Goal: Information Seeking & Learning: Check status

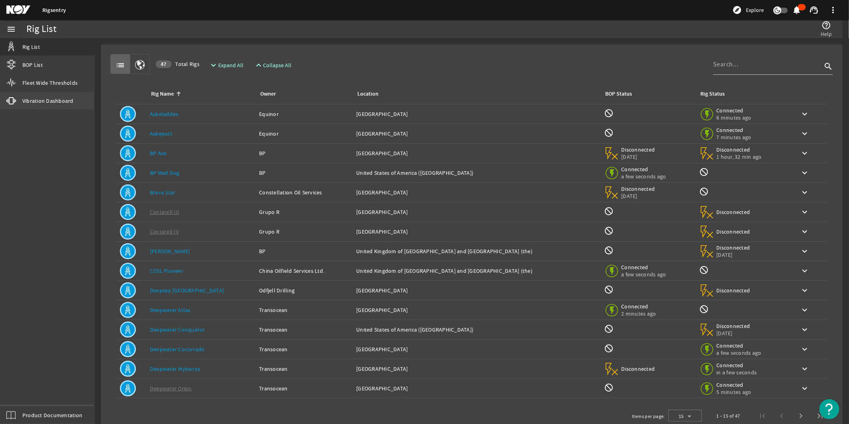
click at [61, 108] on link "vibration Vibration Dashboard" at bounding box center [47, 101] width 94 height 18
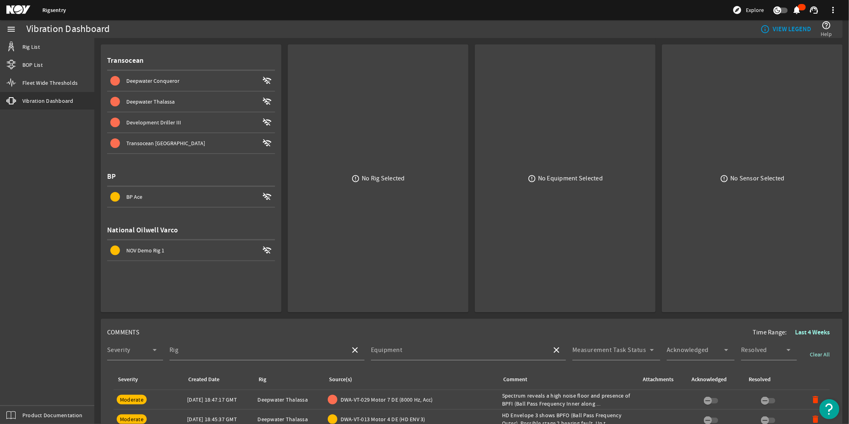
click at [189, 100] on div "Deepwater Thalassa" at bounding box center [192, 102] width 133 height 8
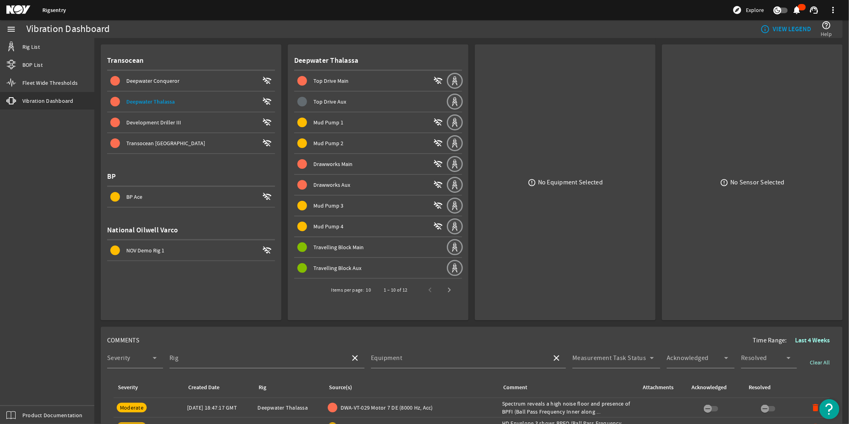
click at [197, 81] on div "Deepwater Conqueror" at bounding box center [192, 81] width 133 height 8
click at [190, 98] on div "Deepwater Thalassa" at bounding box center [192, 102] width 133 height 8
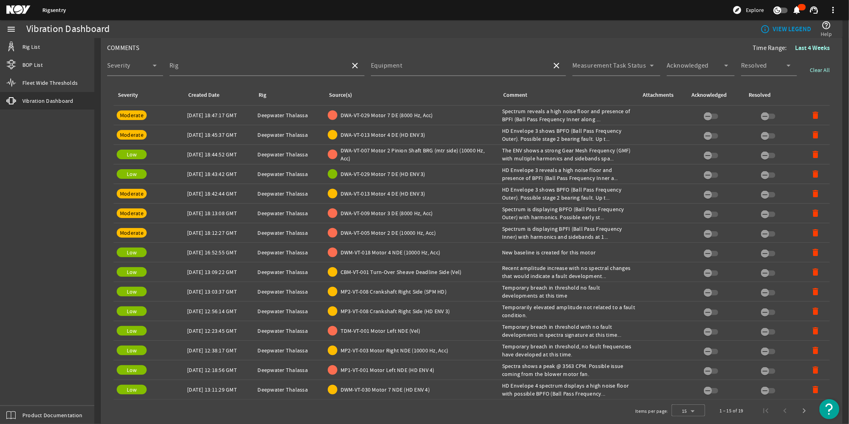
scroll to position [293, 0]
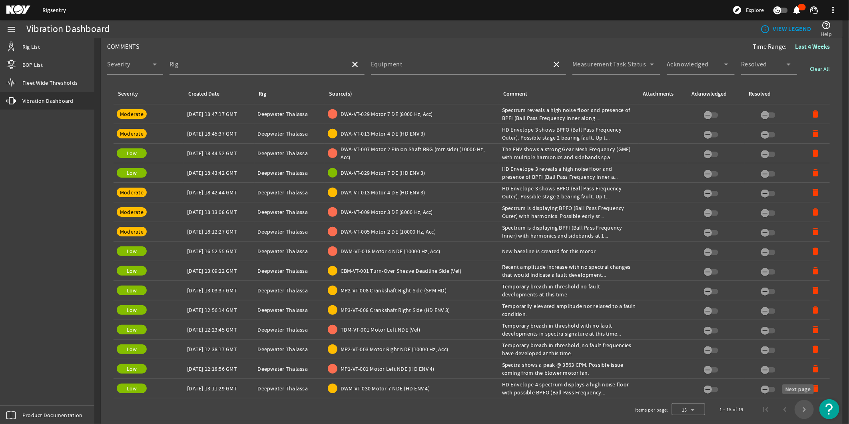
click at [797, 408] on span "Next page" at bounding box center [804, 409] width 19 height 19
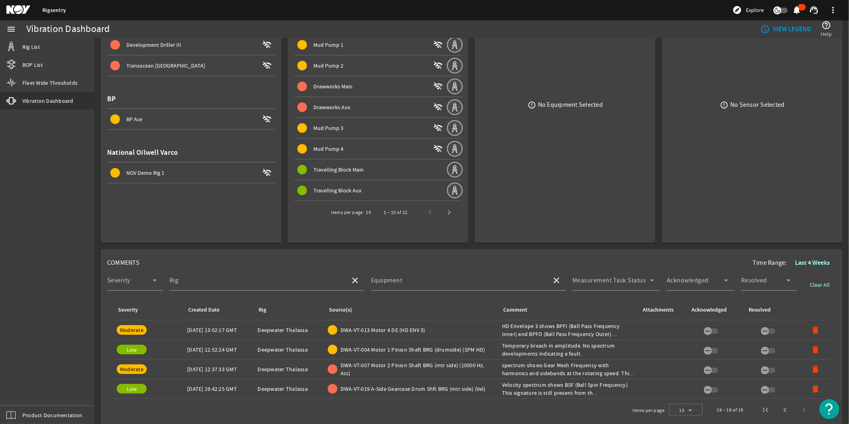
click at [810, 260] on b "Last 4 Weeks" at bounding box center [812, 262] width 35 height 8
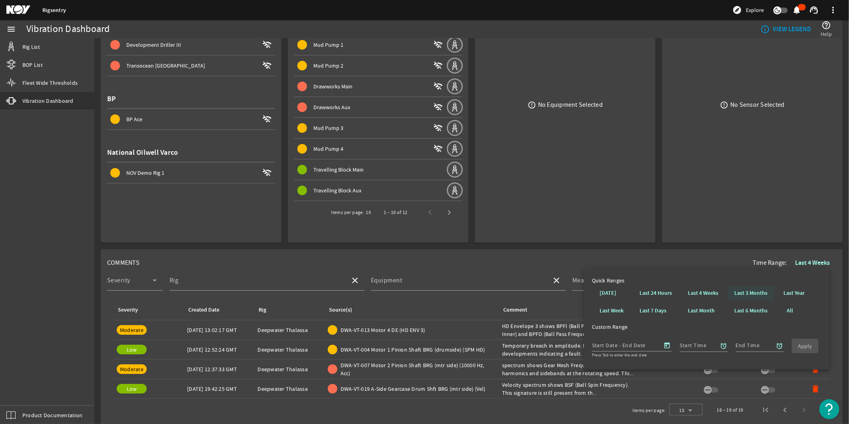
click at [758, 294] on b "Last 3 Months" at bounding box center [751, 293] width 33 height 8
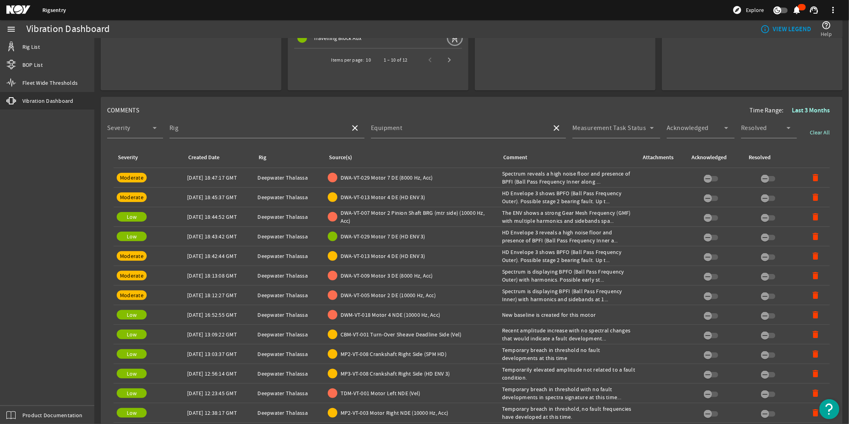
scroll to position [293, 0]
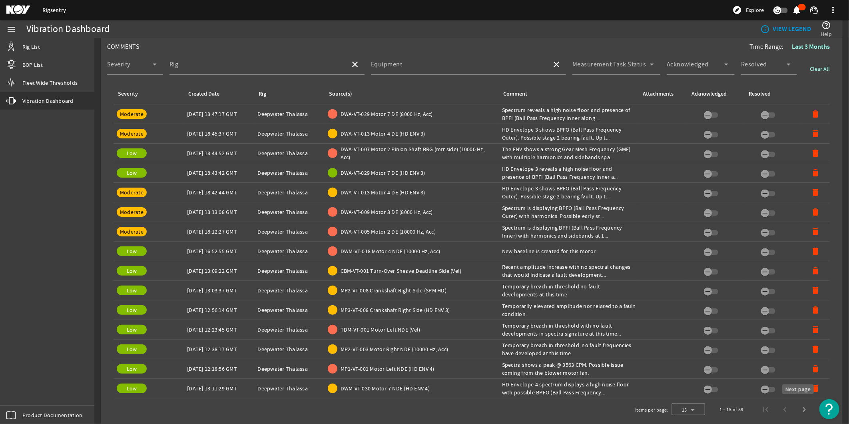
click at [795, 406] on span "Next page" at bounding box center [804, 409] width 19 height 19
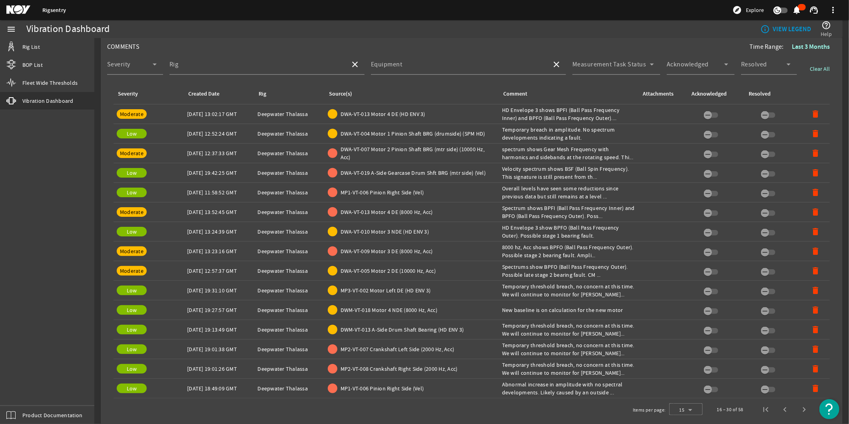
click at [215, 282] on td "Created Date: [DATE] 19:31:10 GMT" at bounding box center [219, 291] width 70 height 20
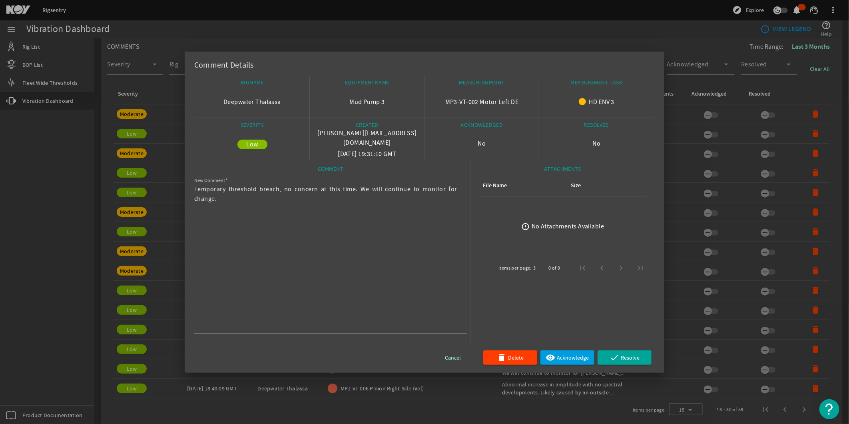
click at [130, 291] on div at bounding box center [424, 212] width 849 height 424
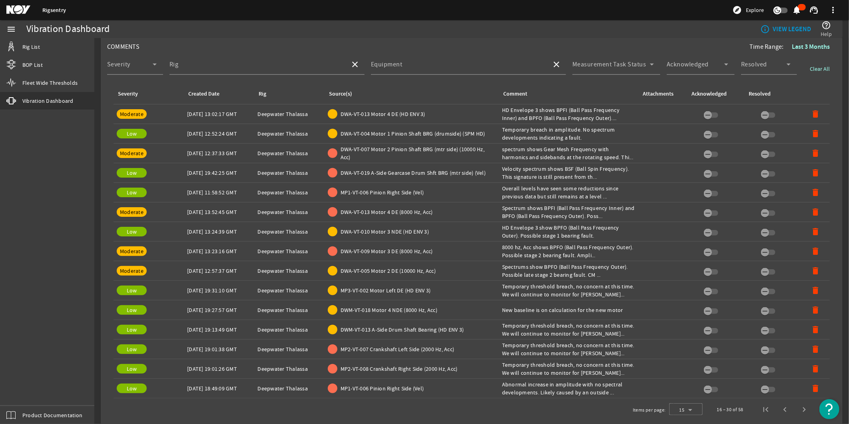
click at [217, 345] on div "Created Date: [DATE] 19:01:38 GMT" at bounding box center [219, 349] width 64 height 8
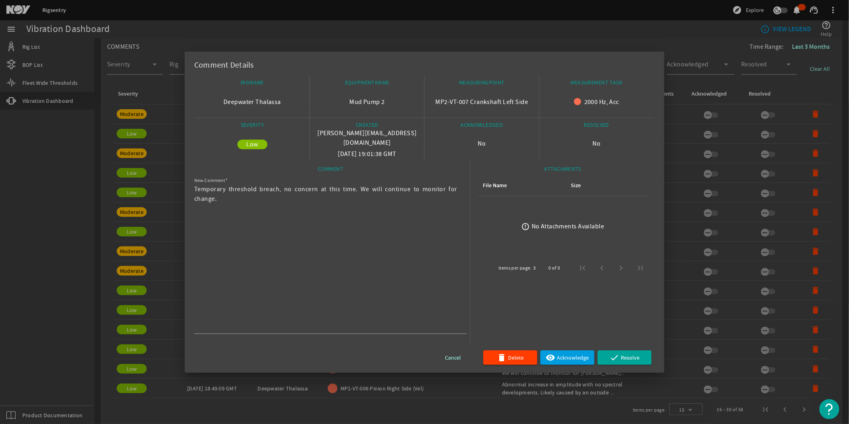
click at [142, 317] on div at bounding box center [424, 212] width 849 height 424
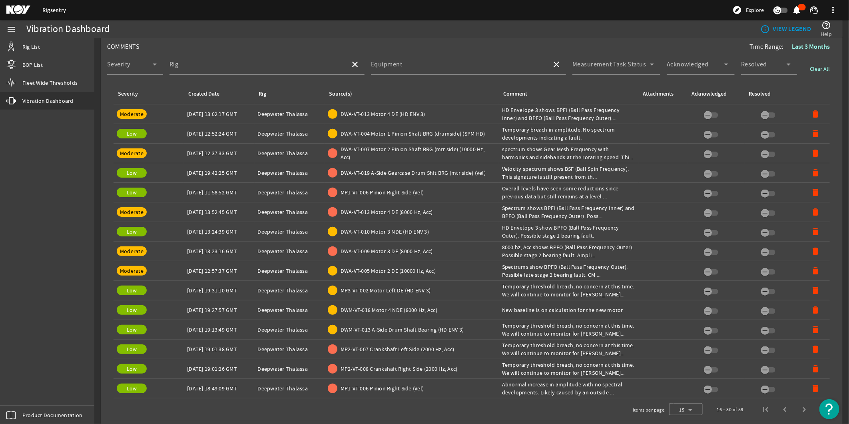
click at [213, 387] on div "Created Date: [DATE] 18:49:09 GMT" at bounding box center [219, 388] width 64 height 8
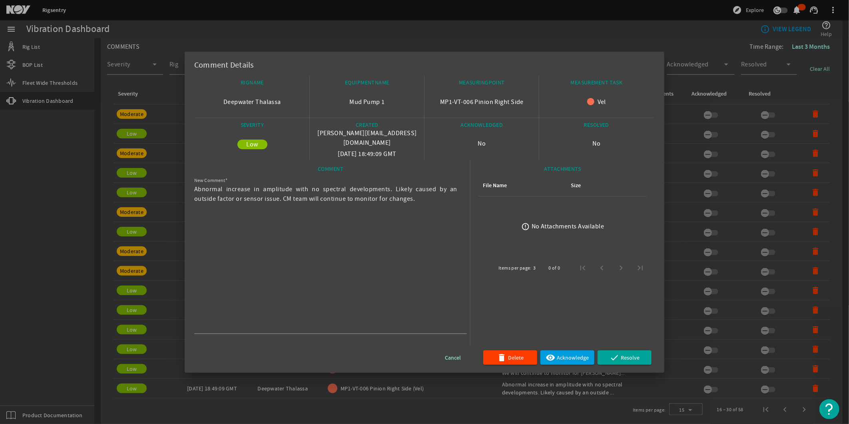
click at [74, 246] on div at bounding box center [424, 212] width 849 height 424
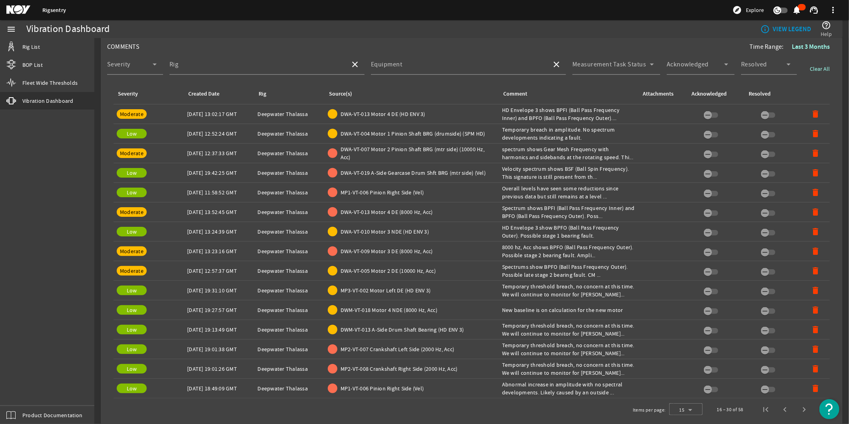
click at [267, 270] on div "Rig: Deepwater Thalassa" at bounding box center [290, 271] width 64 height 8
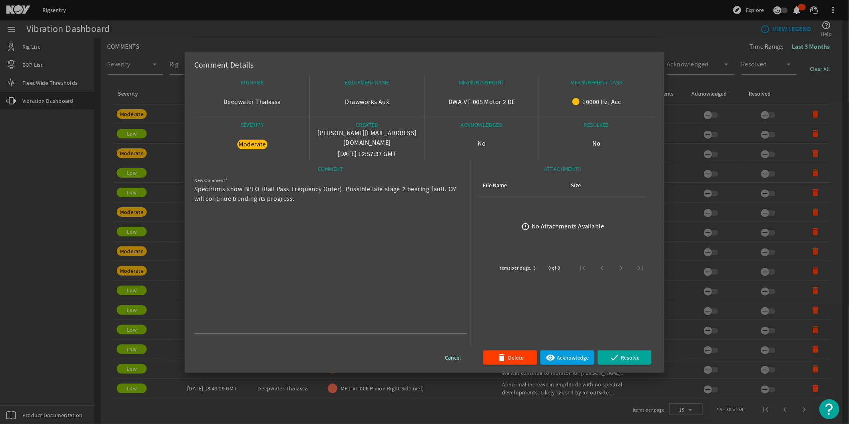
click at [175, 261] on div at bounding box center [424, 212] width 849 height 424
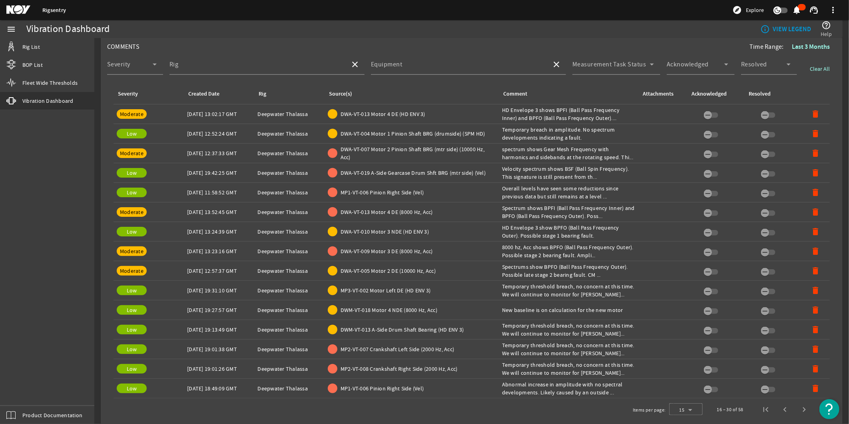
click at [198, 247] on div "Created Date: [DATE] 13:23:16 GMT" at bounding box center [219, 251] width 64 height 8
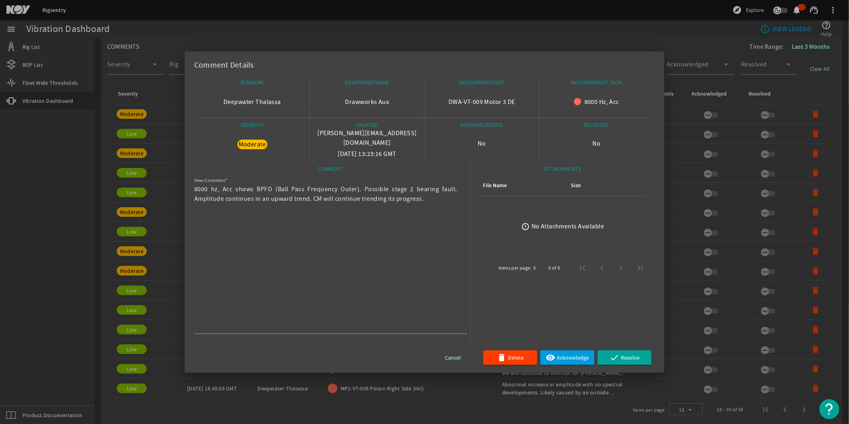
click at [146, 233] on div at bounding box center [424, 212] width 849 height 424
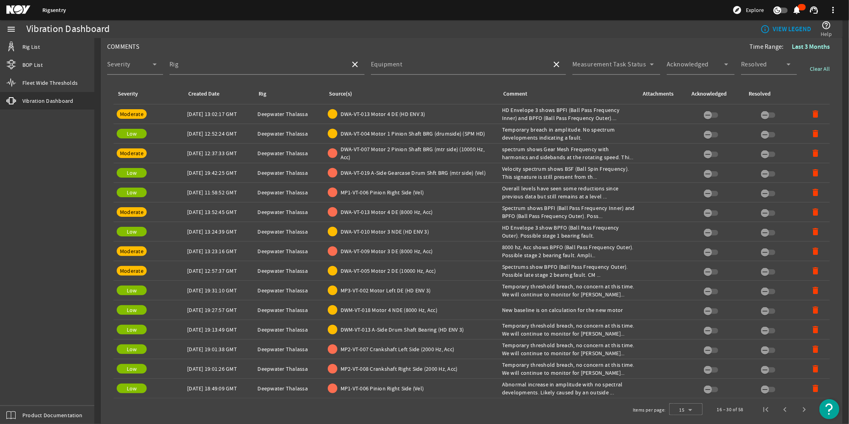
click at [210, 208] on div "Created Date: [DATE] 13:52:45 GMT" at bounding box center [219, 212] width 64 height 8
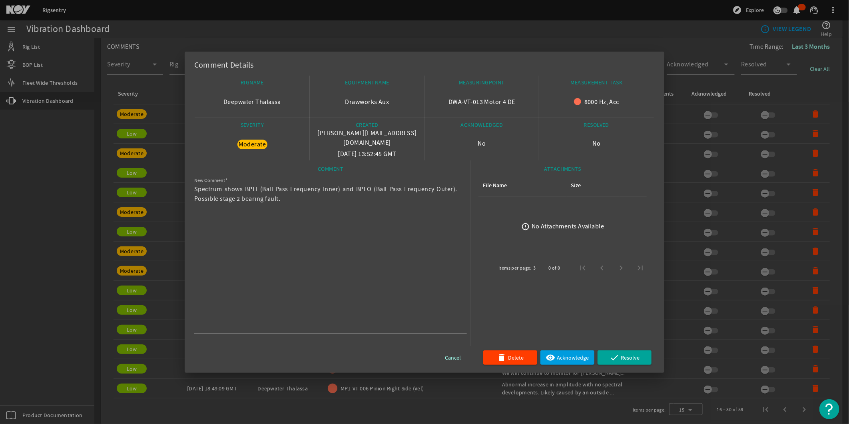
click at [153, 213] on div at bounding box center [424, 212] width 849 height 424
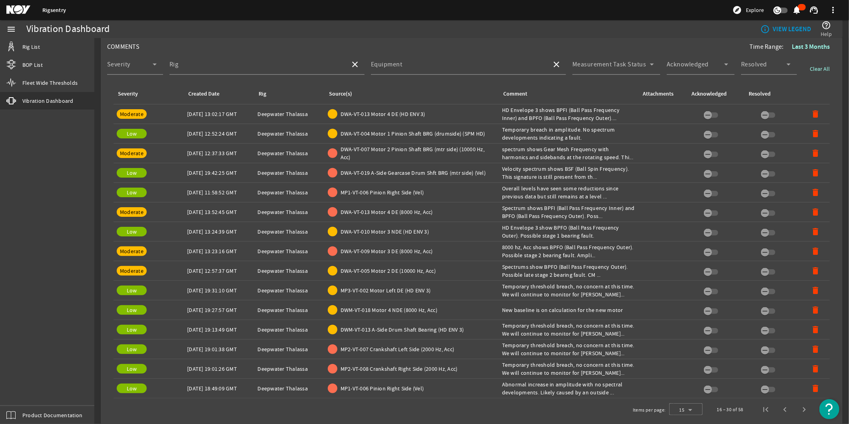
click at [222, 227] on div "Created Date: [DATE] 13:24:39 GMT" at bounding box center [219, 231] width 64 height 8
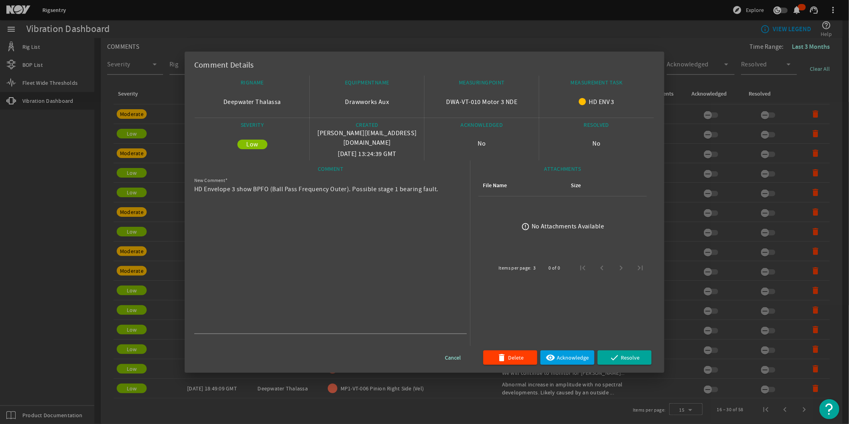
click at [140, 214] on div at bounding box center [424, 212] width 849 height 424
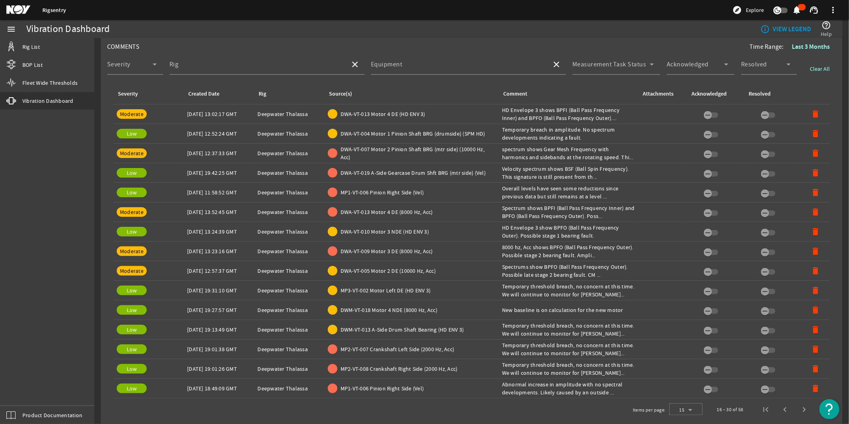
click at [238, 320] on td "Created Date: [DATE] 19:13:49 GMT" at bounding box center [219, 330] width 70 height 20
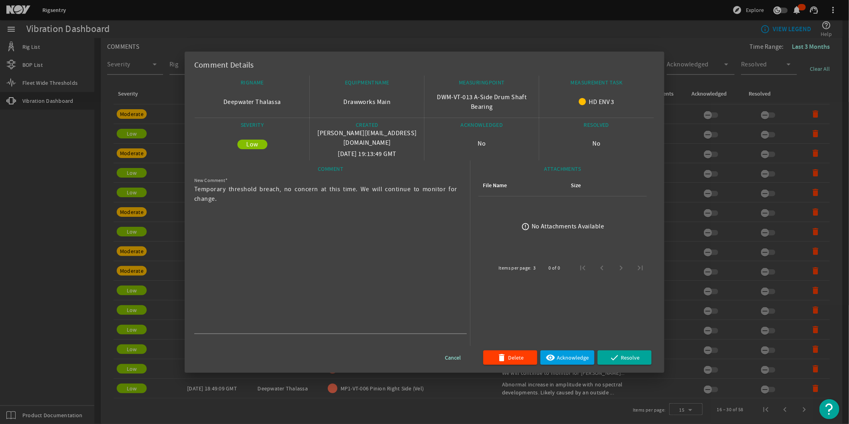
click at [157, 341] on div at bounding box center [424, 212] width 849 height 424
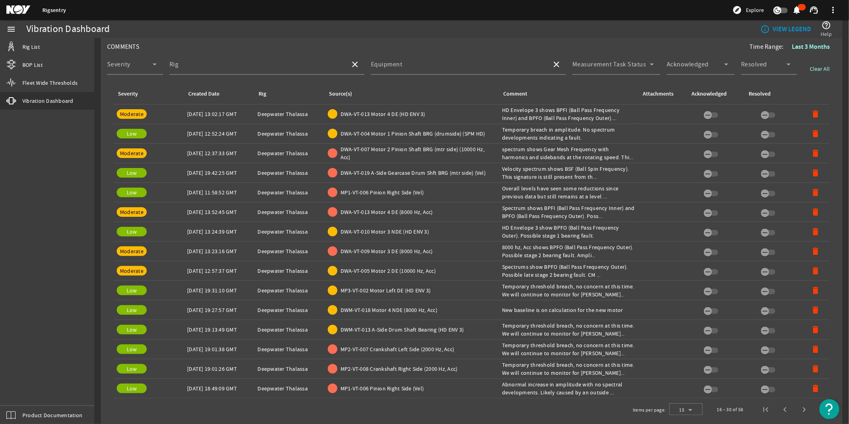
click at [255, 365] on td "Rig: Deepwater Thalassa" at bounding box center [290, 369] width 70 height 20
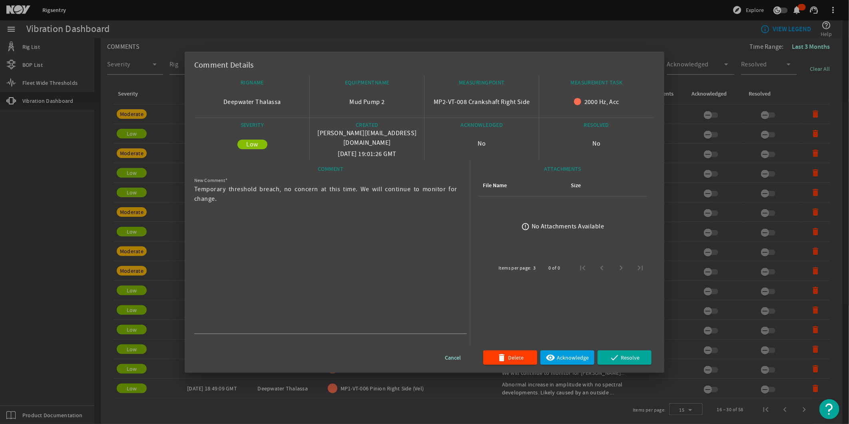
click at [139, 345] on div at bounding box center [424, 212] width 849 height 424
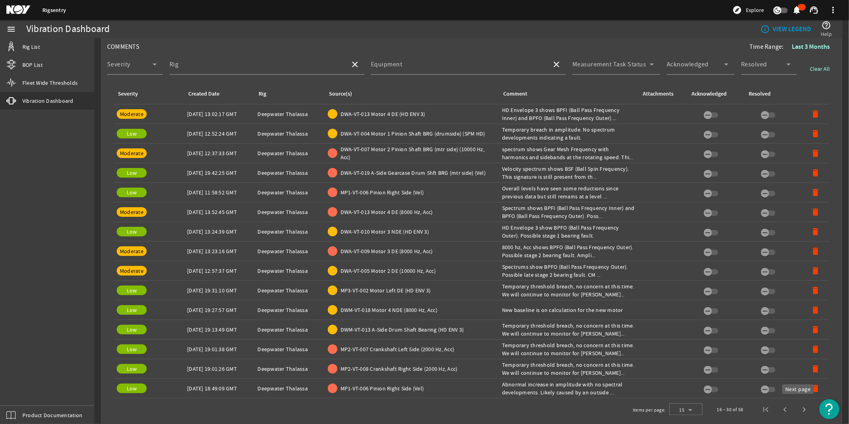
click at [795, 403] on span "Next page" at bounding box center [804, 409] width 19 height 19
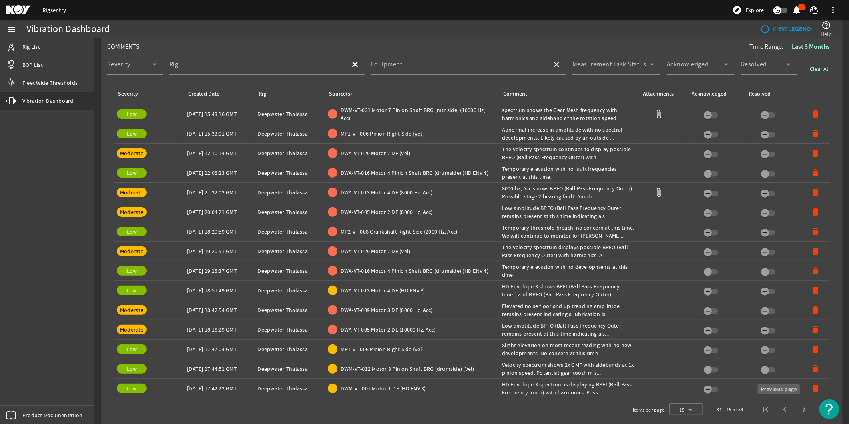
click at [779, 411] on span "Previous page" at bounding box center [785, 409] width 19 height 19
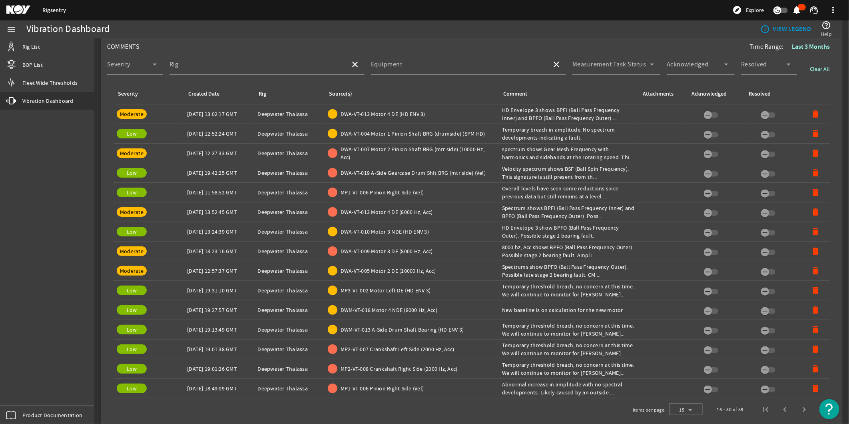
click at [218, 230] on div "Created Date: [DATE] 13:24:39 GMT" at bounding box center [219, 231] width 64 height 8
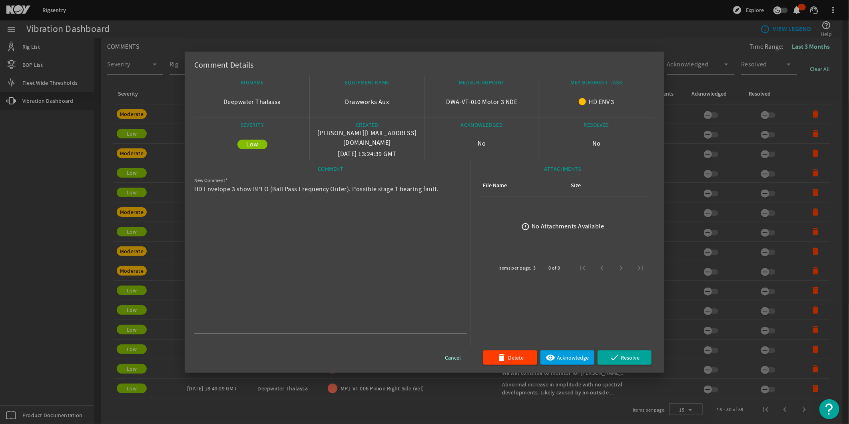
click at [142, 189] on div at bounding box center [424, 212] width 849 height 424
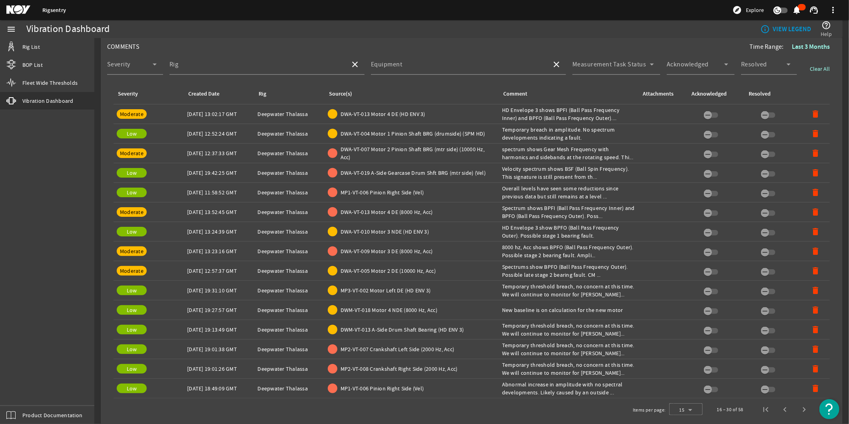
click at [206, 208] on div "Created Date: [DATE] 13:52:45 GMT" at bounding box center [219, 212] width 64 height 8
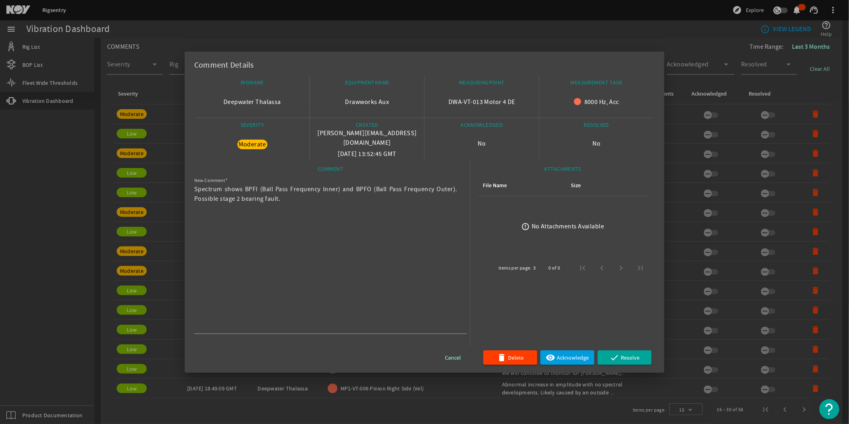
drag, startPoint x: 206, startPoint y: 205, endPoint x: 84, endPoint y: 150, distance: 134.5
click at [84, 150] on div at bounding box center [424, 212] width 849 height 424
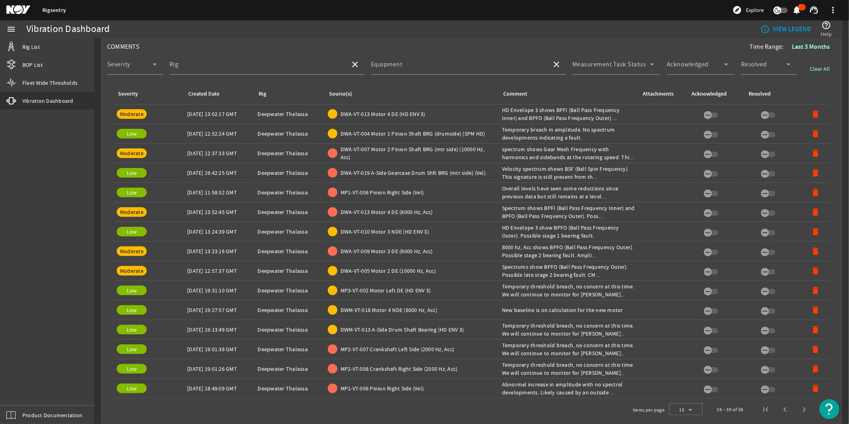
click at [204, 170] on div "Created Date: [DATE] 19:42:25 GMT" at bounding box center [219, 173] width 64 height 8
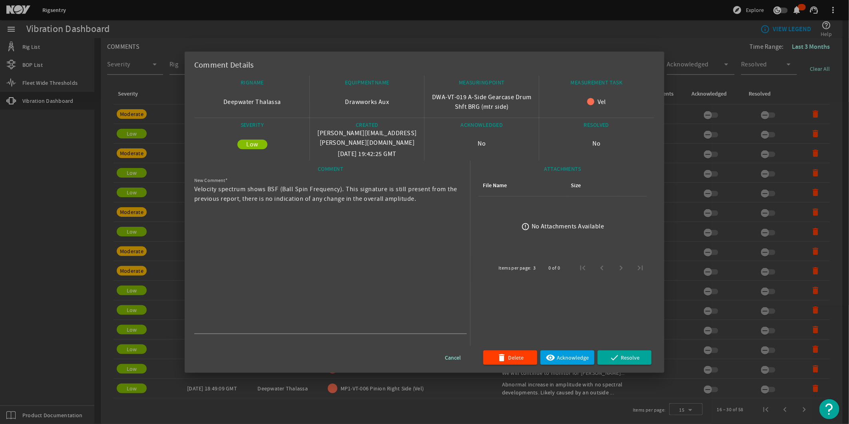
click at [117, 173] on div at bounding box center [424, 212] width 849 height 424
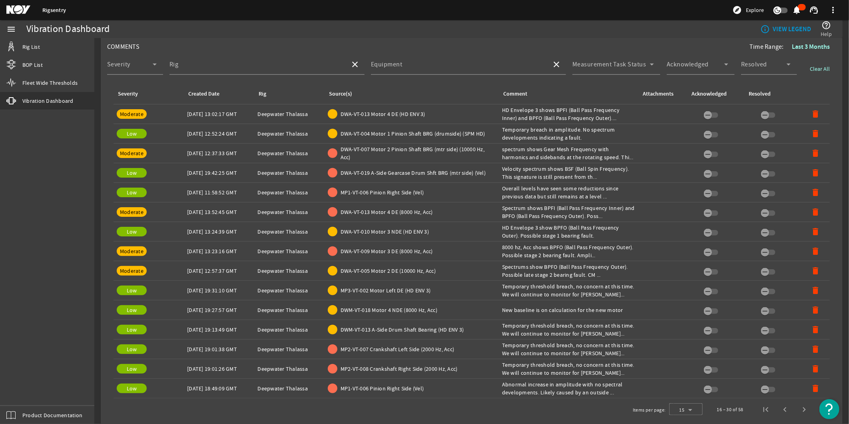
click at [213, 188] on div "Created Date: [DATE] 11:58:52 GMT" at bounding box center [219, 192] width 64 height 8
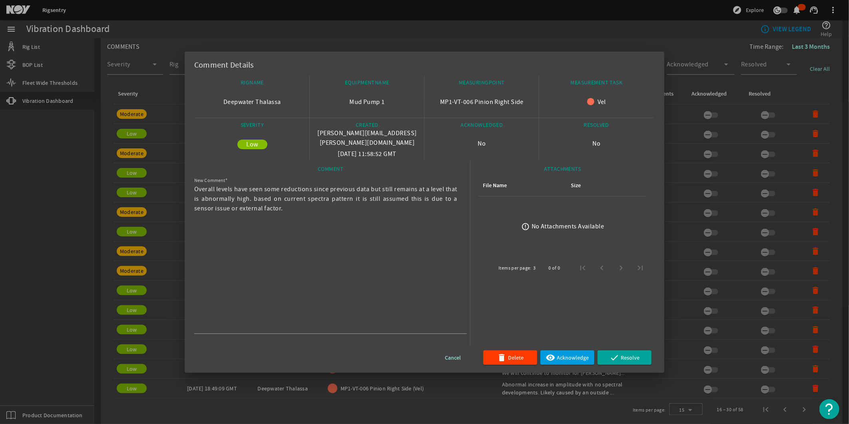
click at [109, 185] on div at bounding box center [424, 212] width 849 height 424
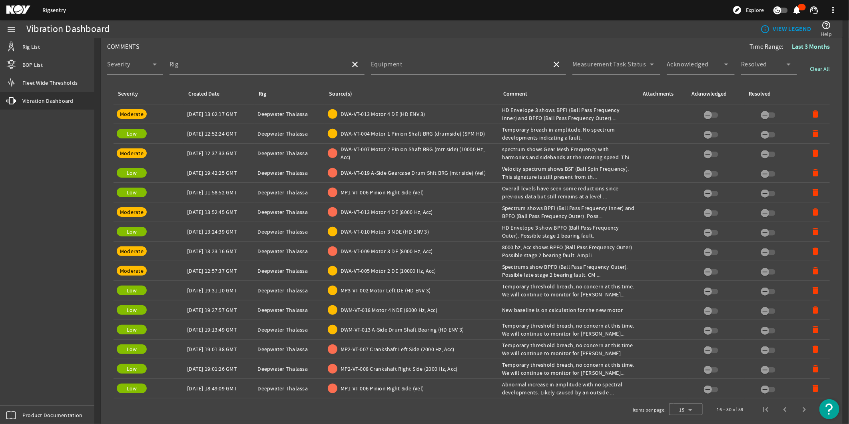
click at [191, 154] on td "Created Date: [DATE] 12:37:33 GMT" at bounding box center [219, 154] width 70 height 20
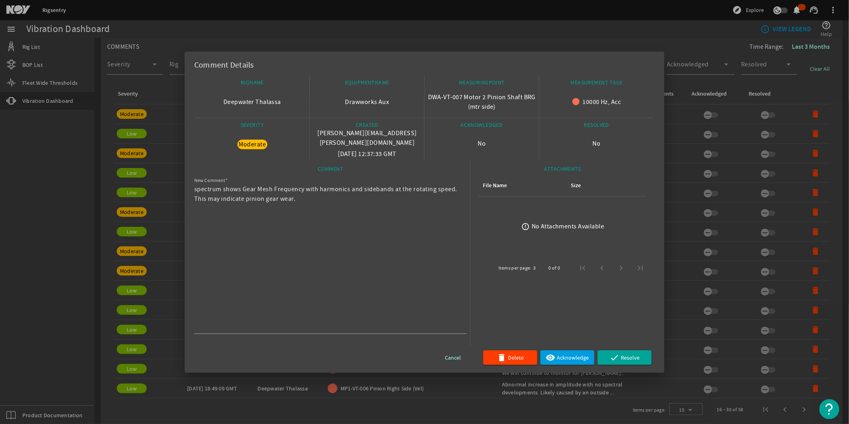
click at [126, 155] on div at bounding box center [424, 212] width 849 height 424
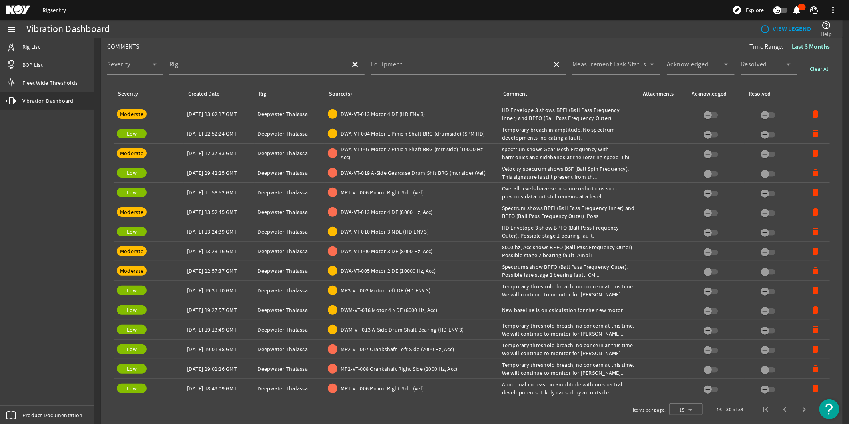
click at [194, 114] on div "Created Date: [DATE] 13:02:17 GMT" at bounding box center [219, 114] width 64 height 8
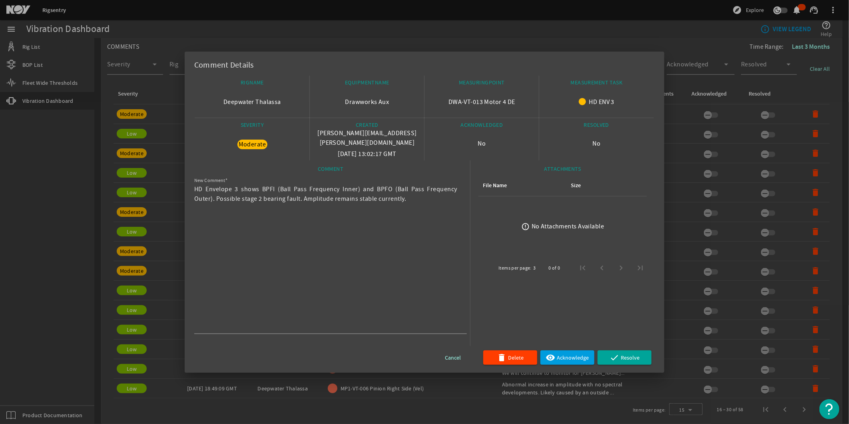
click at [112, 149] on div at bounding box center [424, 212] width 849 height 424
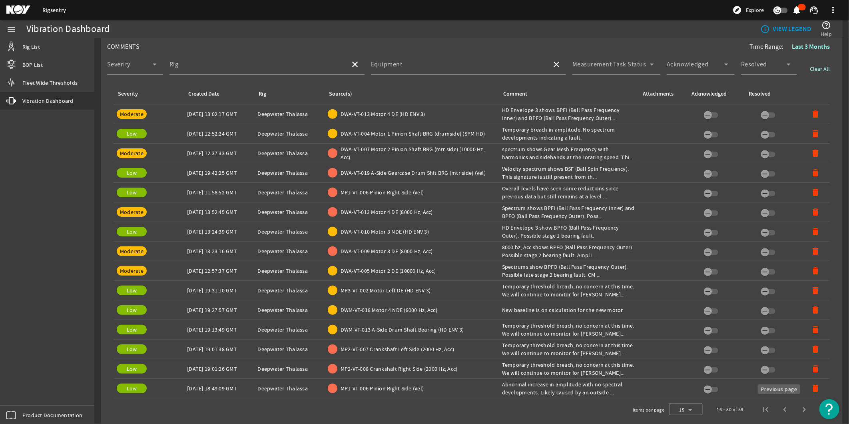
click at [786, 411] on span "Previous page" at bounding box center [785, 409] width 19 height 19
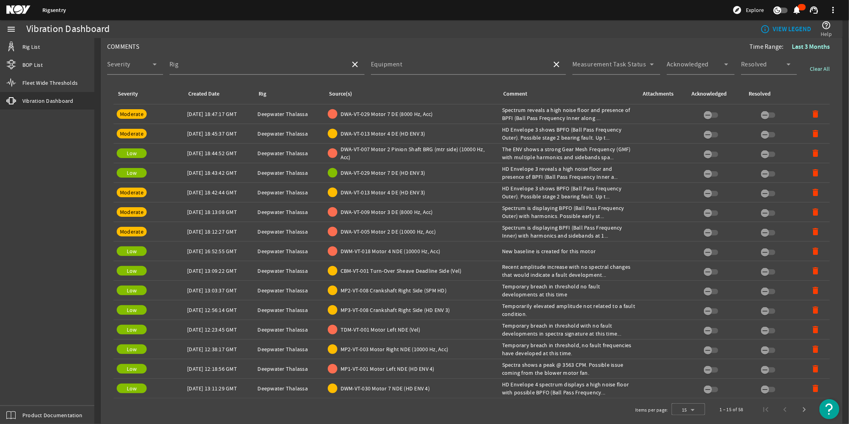
click at [297, 388] on div "Rig: Deepwater Thalassa" at bounding box center [290, 388] width 64 height 8
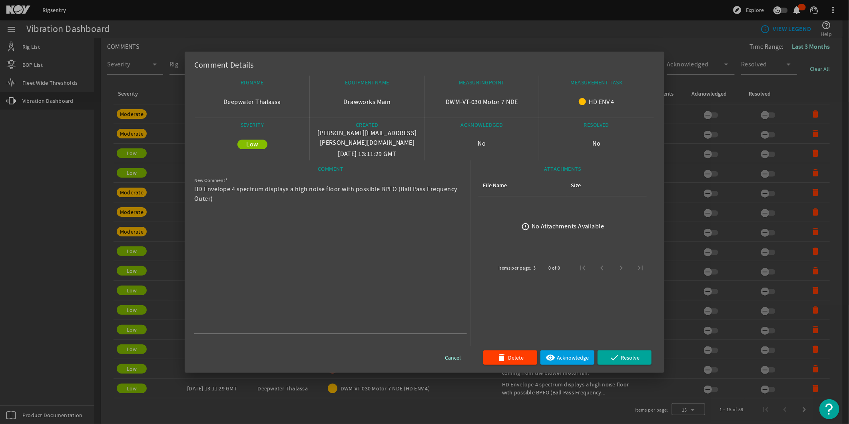
click at [137, 311] on div at bounding box center [424, 212] width 849 height 424
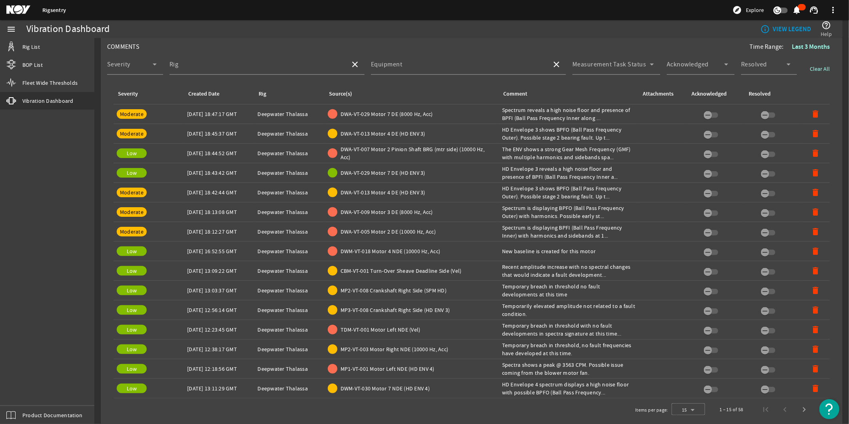
click at [224, 359] on td "Created Date: [DATE] 12:18:56 GMT" at bounding box center [219, 369] width 70 height 20
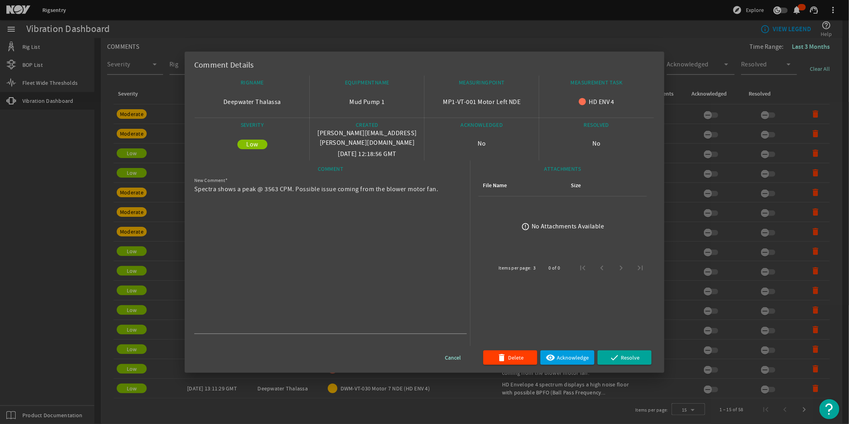
click at [171, 295] on div at bounding box center [424, 212] width 849 height 424
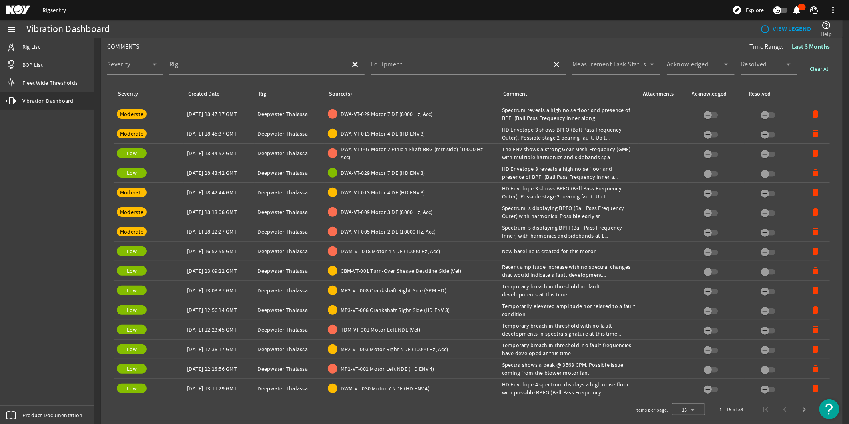
click at [219, 325] on div "Created Date: [DATE] 12:23:45 GMT" at bounding box center [219, 329] width 64 height 8
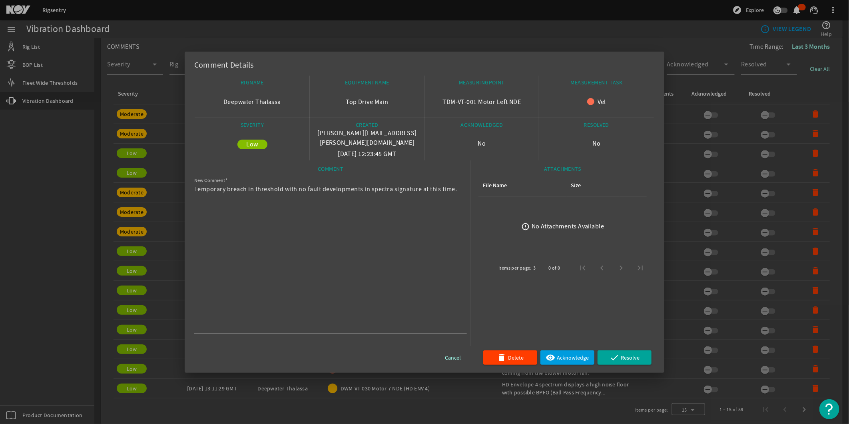
click at [167, 297] on div at bounding box center [424, 212] width 849 height 424
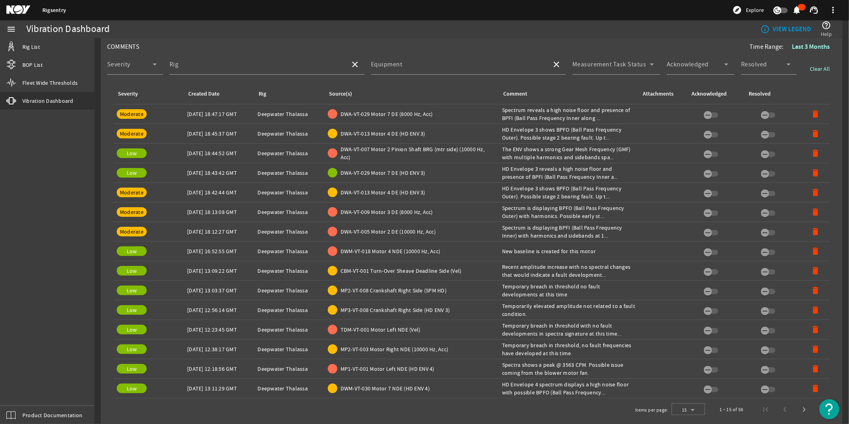
click at [202, 242] on td "Created Date: [DATE] 16:52:55 GMT" at bounding box center [219, 251] width 70 height 20
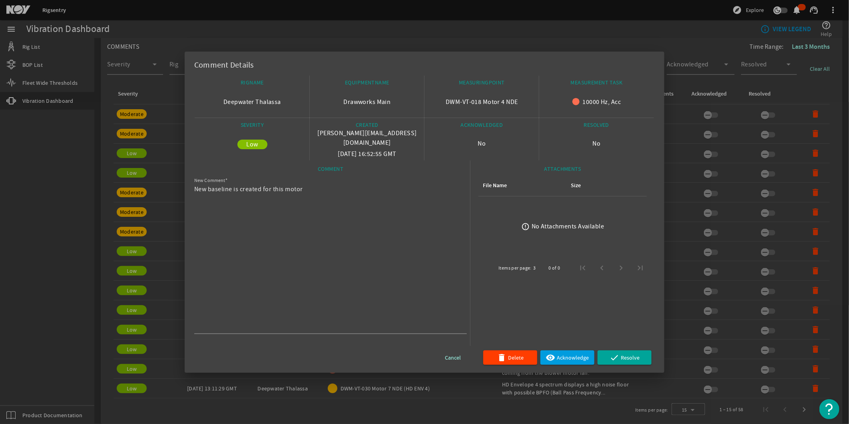
click at [130, 208] on div at bounding box center [424, 212] width 849 height 424
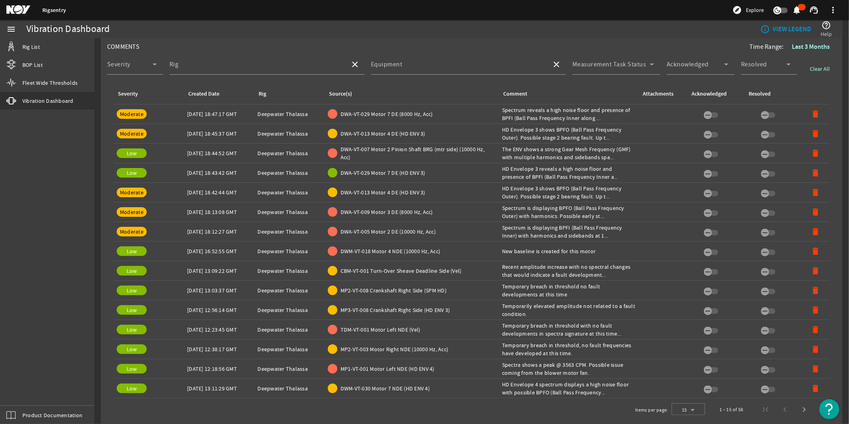
click at [221, 144] on td "Created Date: [DATE] 18:44:52 GMT" at bounding box center [219, 154] width 70 height 20
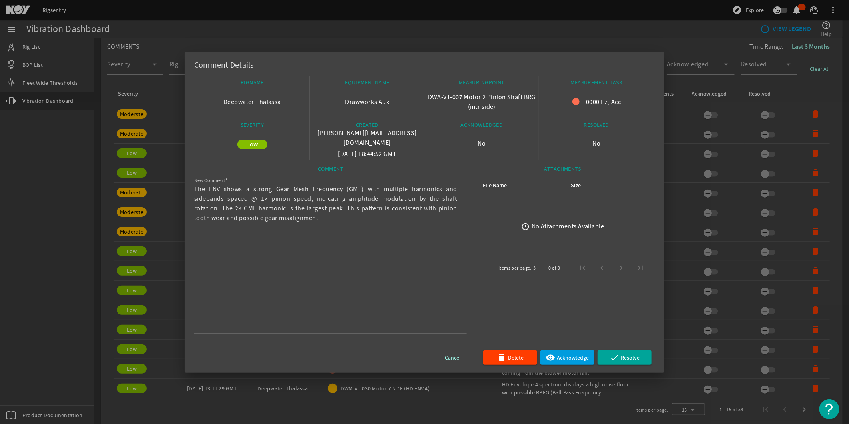
click at [159, 146] on div at bounding box center [424, 212] width 849 height 424
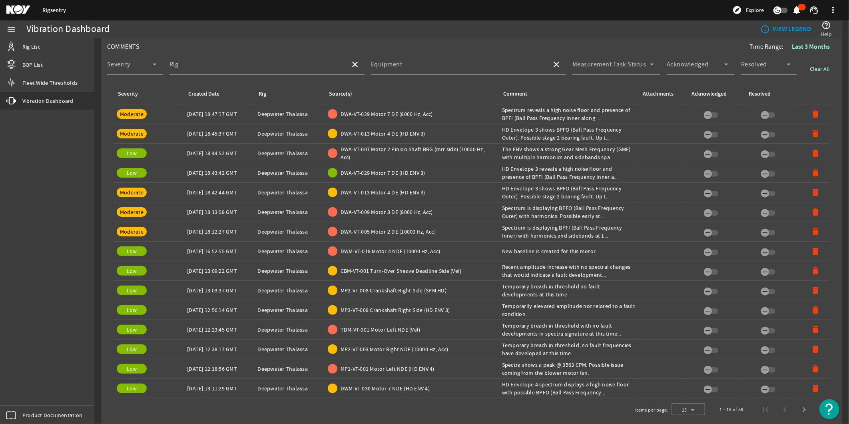
click at [196, 114] on div "Created Date: [DATE] 18:47:17 GMT" at bounding box center [219, 114] width 64 height 8
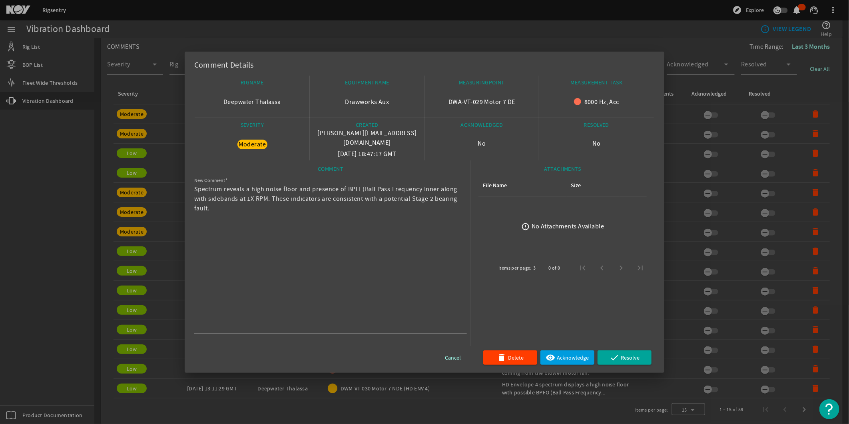
click at [164, 136] on div at bounding box center [424, 212] width 849 height 424
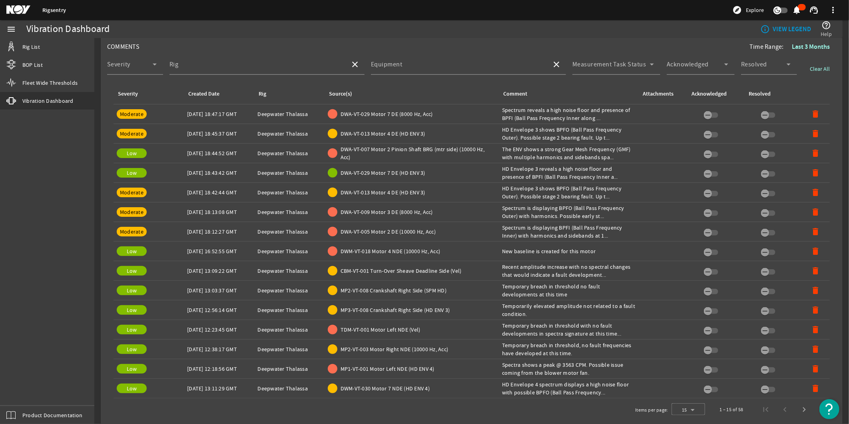
click at [197, 134] on td "Created Date: [DATE] 18:45:37 GMT" at bounding box center [219, 134] width 70 height 20
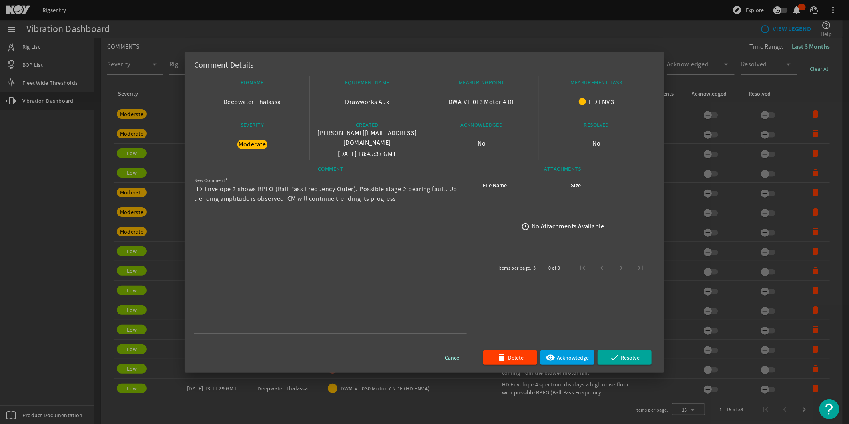
click at [156, 153] on div at bounding box center [424, 212] width 849 height 424
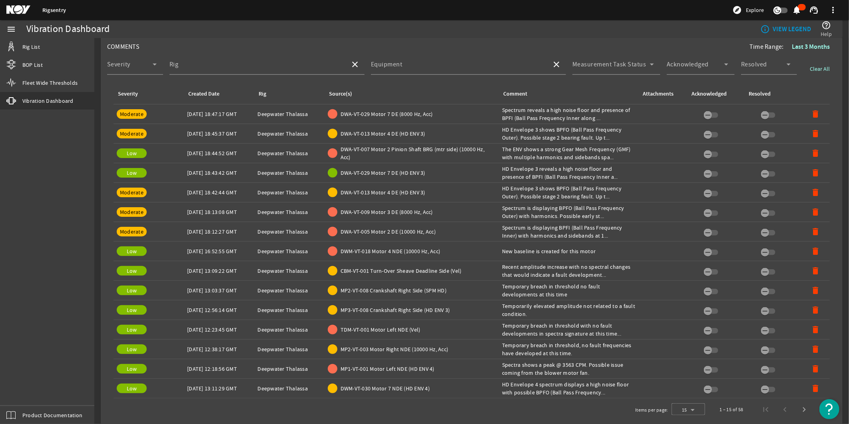
click at [189, 150] on div "Created Date: [DATE] 18:44:52 GMT" at bounding box center [219, 153] width 64 height 8
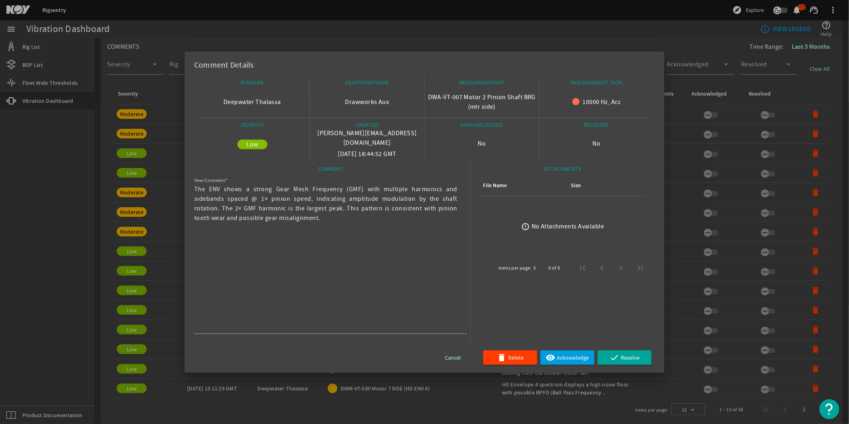
click at [157, 170] on div at bounding box center [424, 212] width 849 height 424
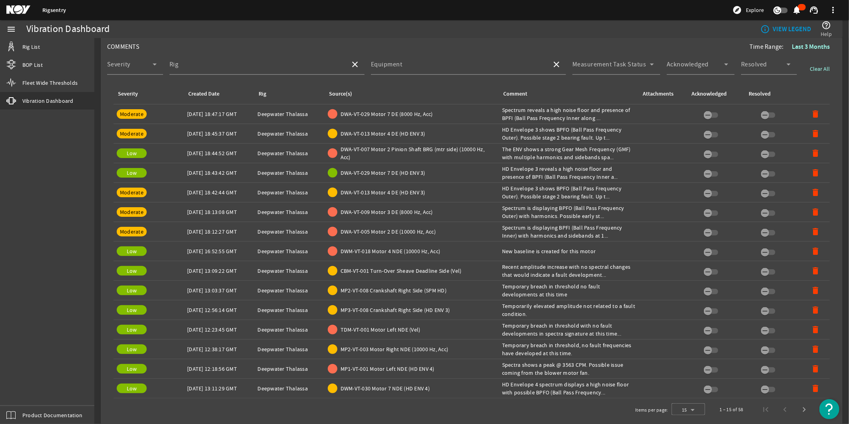
click at [189, 170] on div "Created Date: [DATE] 18:43:42 GMT" at bounding box center [219, 173] width 64 height 8
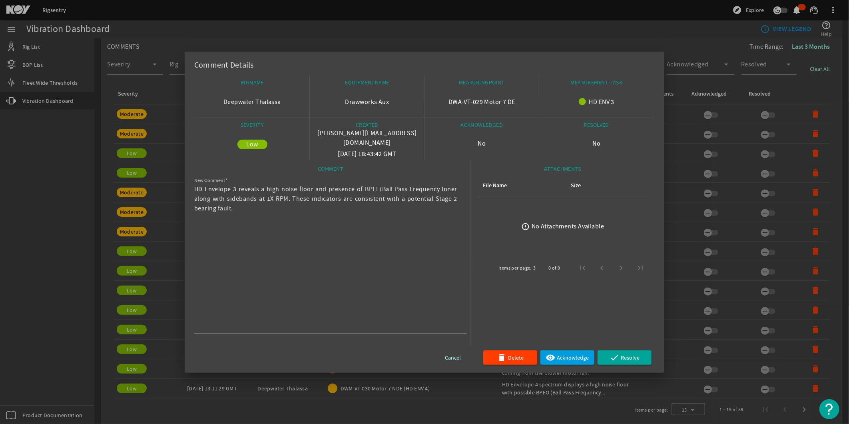
click at [154, 184] on div at bounding box center [424, 212] width 849 height 424
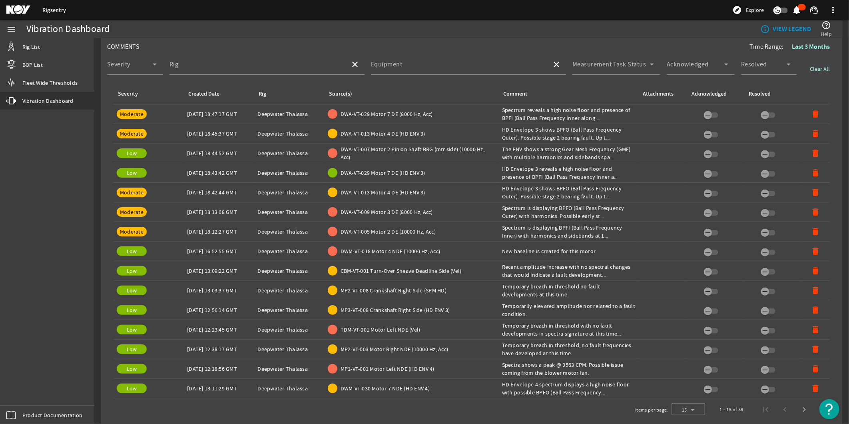
click at [187, 189] on div "Created Date: [DATE] 18:42:44 GMT" at bounding box center [219, 192] width 64 height 8
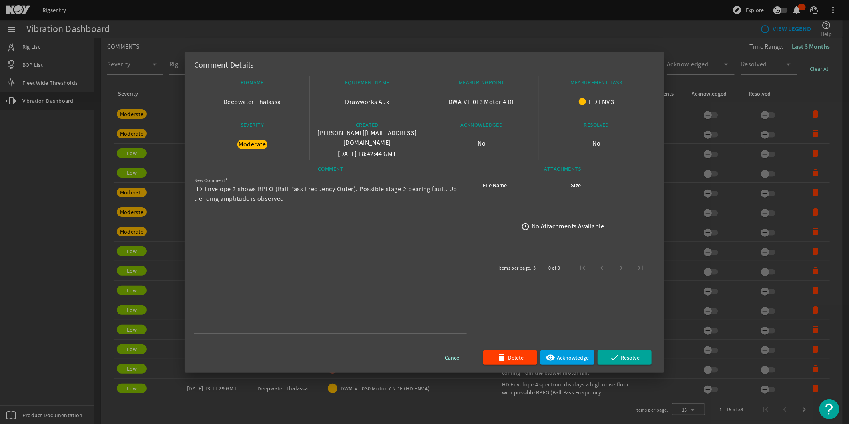
click at [161, 197] on div at bounding box center [424, 212] width 849 height 424
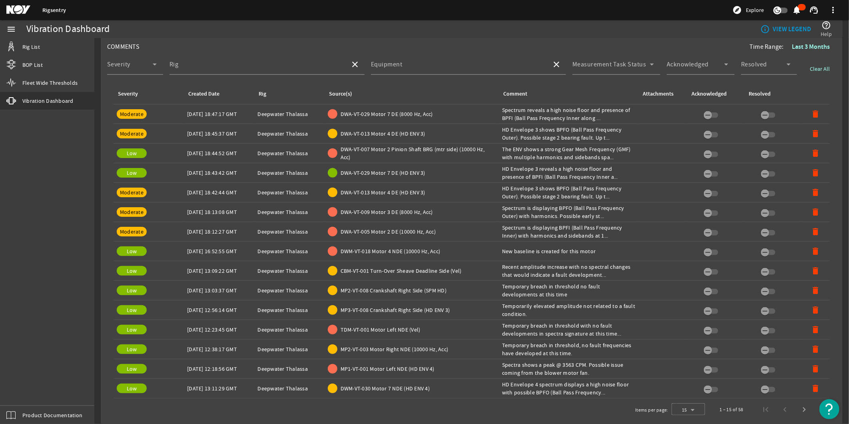
click at [195, 203] on td "Created Date: [DATE] 18:13:08 GMT" at bounding box center [219, 212] width 70 height 20
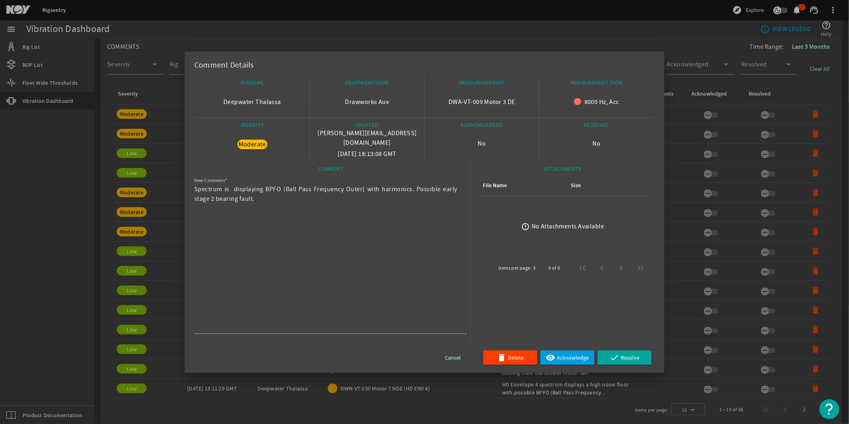
click at [159, 218] on div at bounding box center [424, 212] width 849 height 424
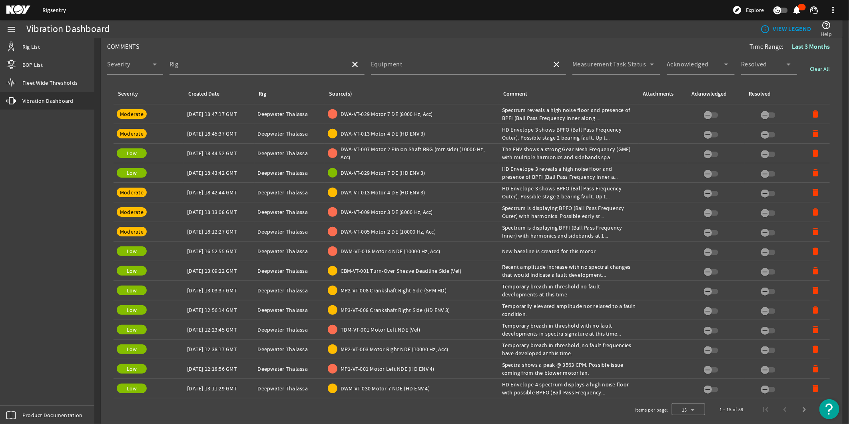
click at [194, 227] on div "Created Date: [DATE] 18:12:27 GMT" at bounding box center [219, 231] width 64 height 8
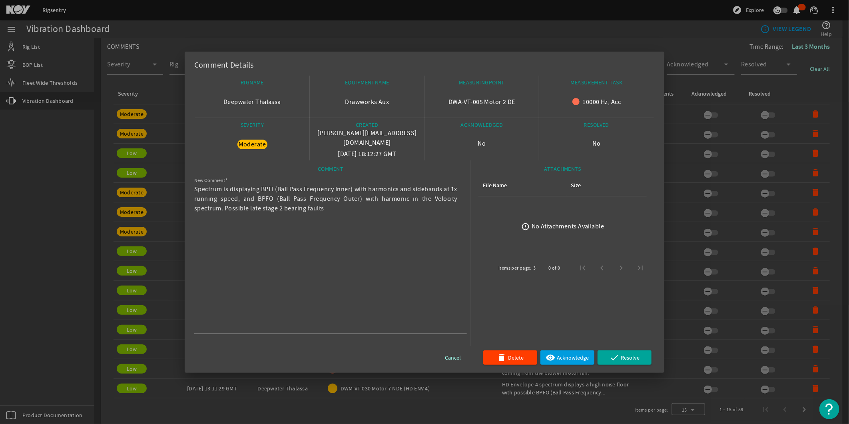
click at [158, 232] on div at bounding box center [424, 212] width 849 height 424
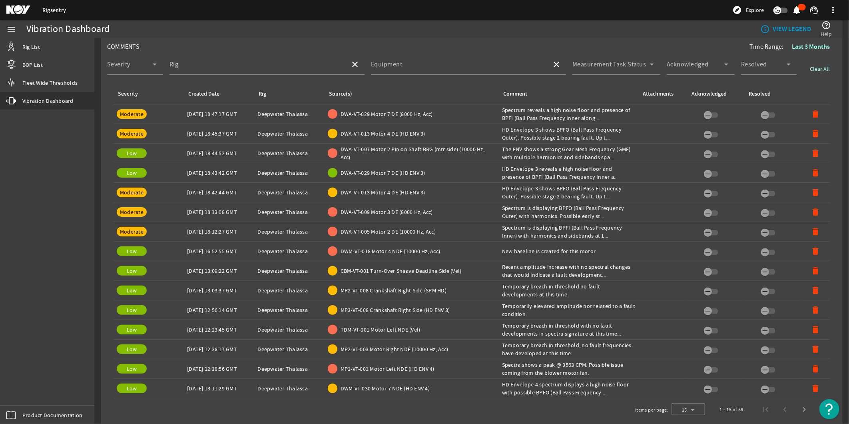
click at [194, 247] on div "Created Date: [DATE] 16:52:55 GMT" at bounding box center [219, 251] width 64 height 8
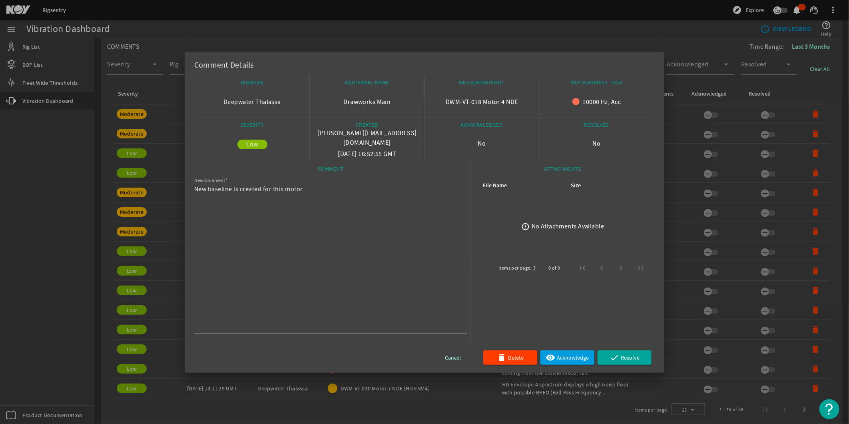
click at [156, 244] on div at bounding box center [424, 212] width 849 height 424
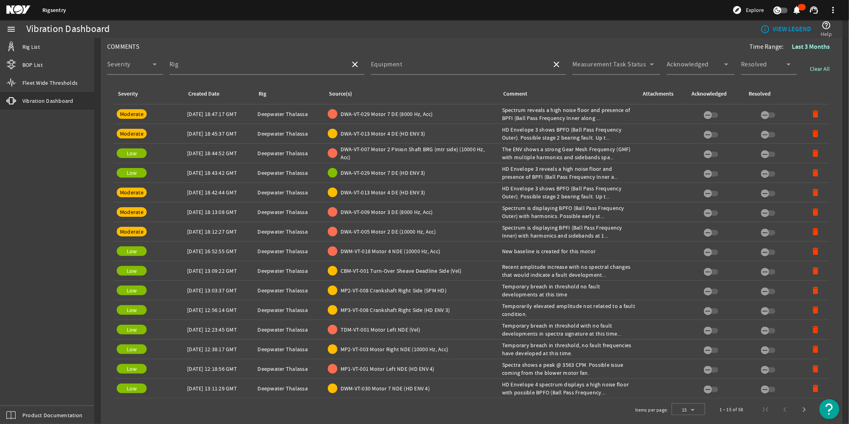
click at [186, 261] on td "Created Date: [DATE] 13:09:22 GMT" at bounding box center [219, 271] width 70 height 20
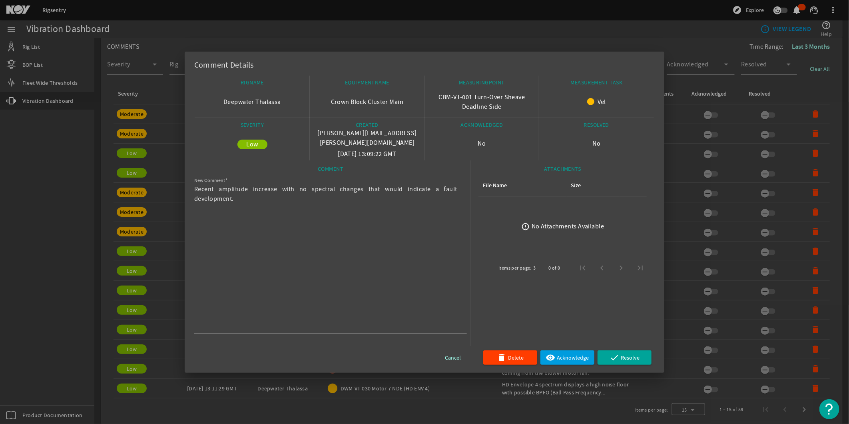
click at [169, 260] on div at bounding box center [424, 212] width 849 height 424
